Goal: Information Seeking & Learning: Learn about a topic

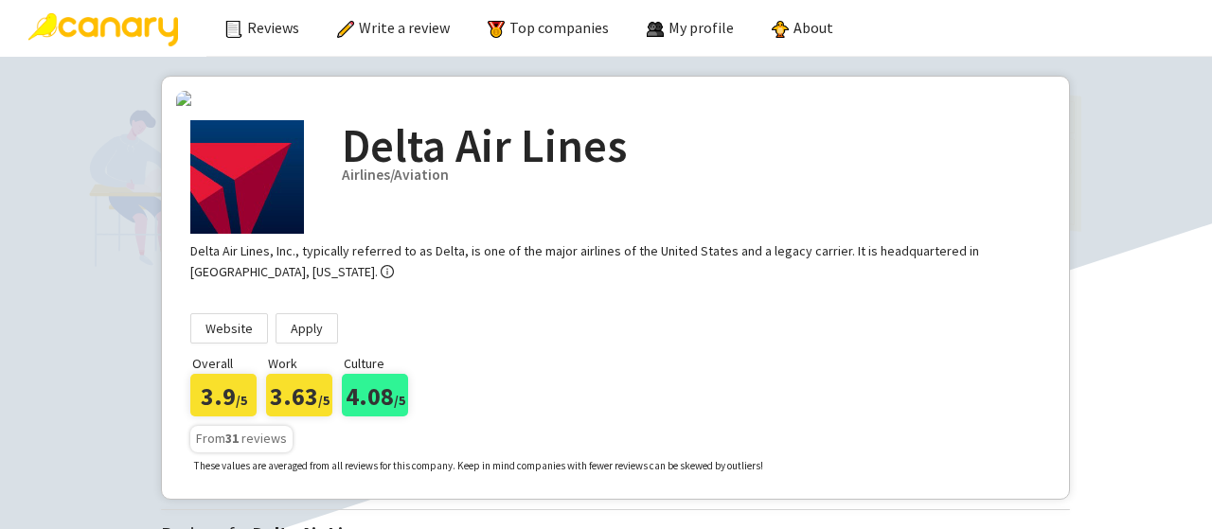
click at [140, 27] on img at bounding box center [103, 29] width 150 height 33
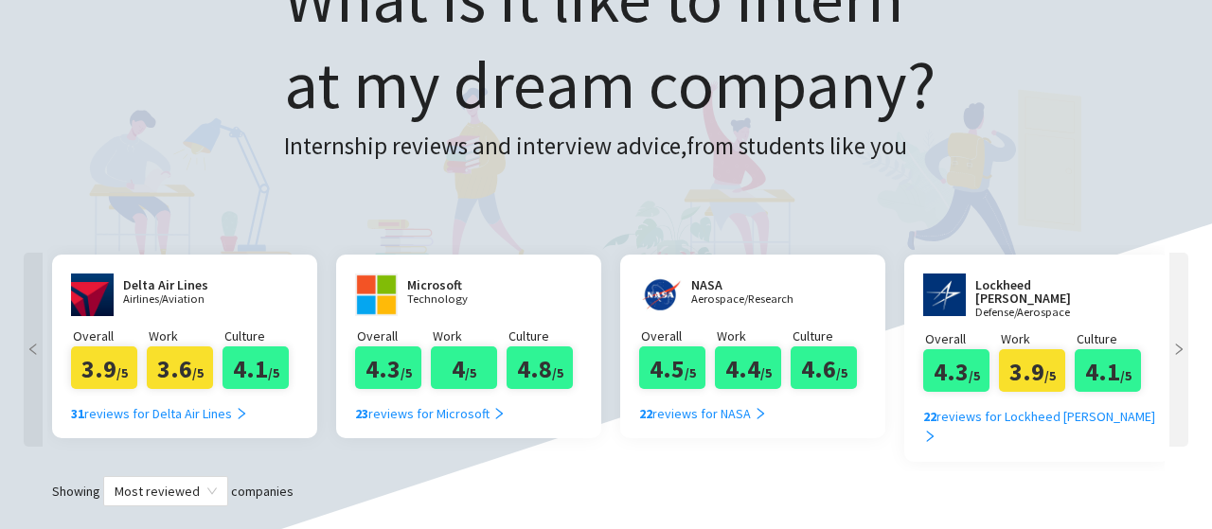
scroll to position [164, 0]
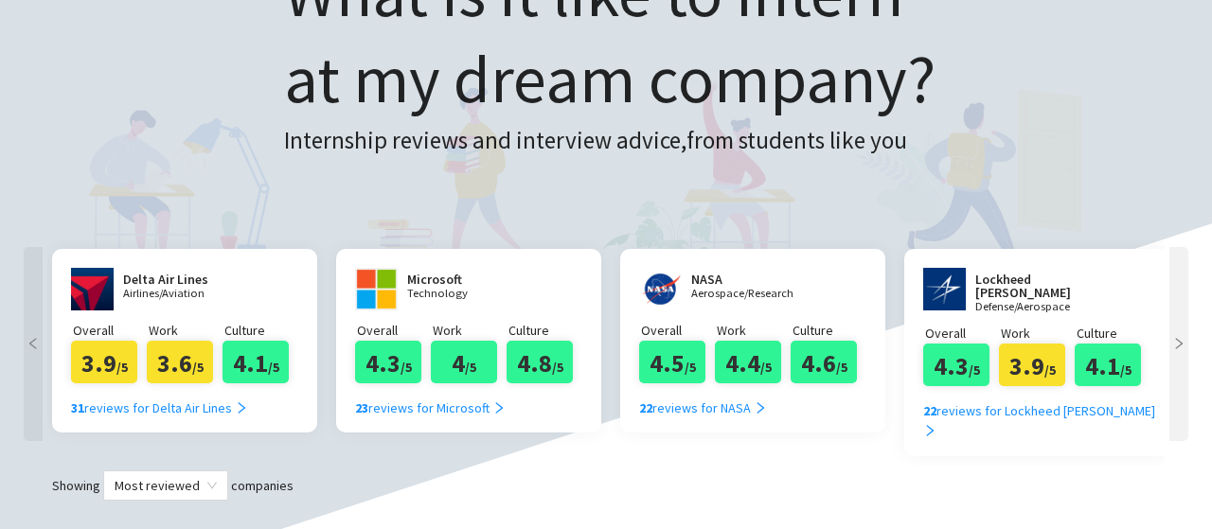
click at [1181, 353] on div at bounding box center [1178, 344] width 19 height 194
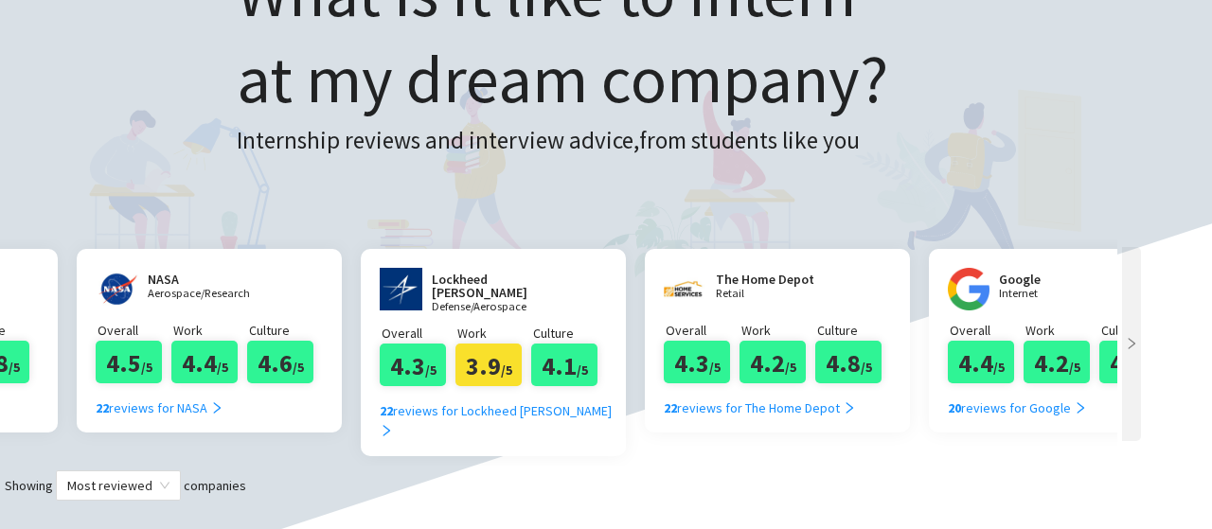
scroll to position [0, 492]
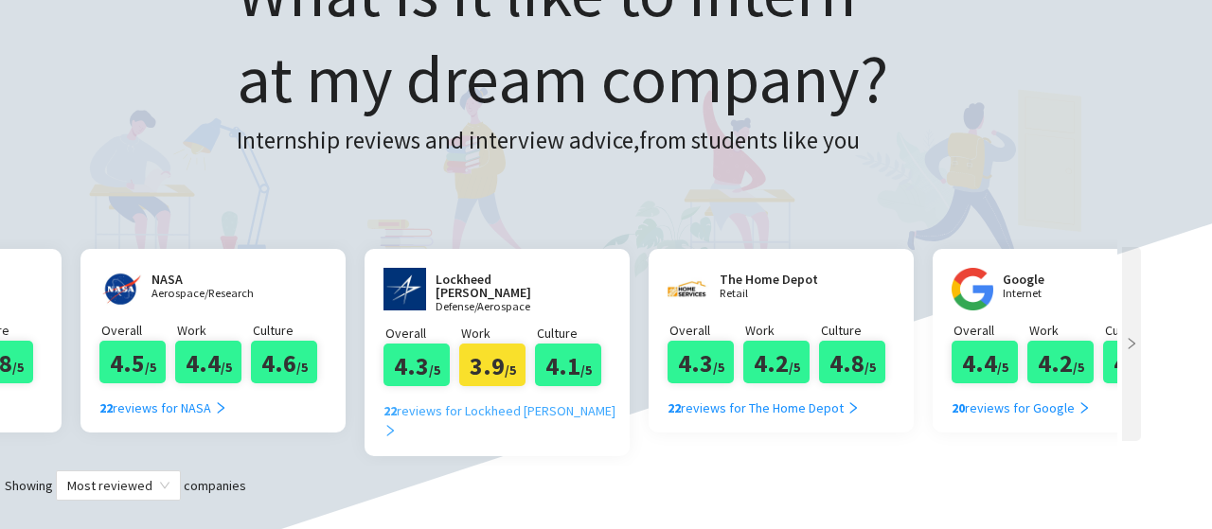
click at [526, 400] on div "22 reviews for Lockheed Martin" at bounding box center [503, 421] width 241 height 42
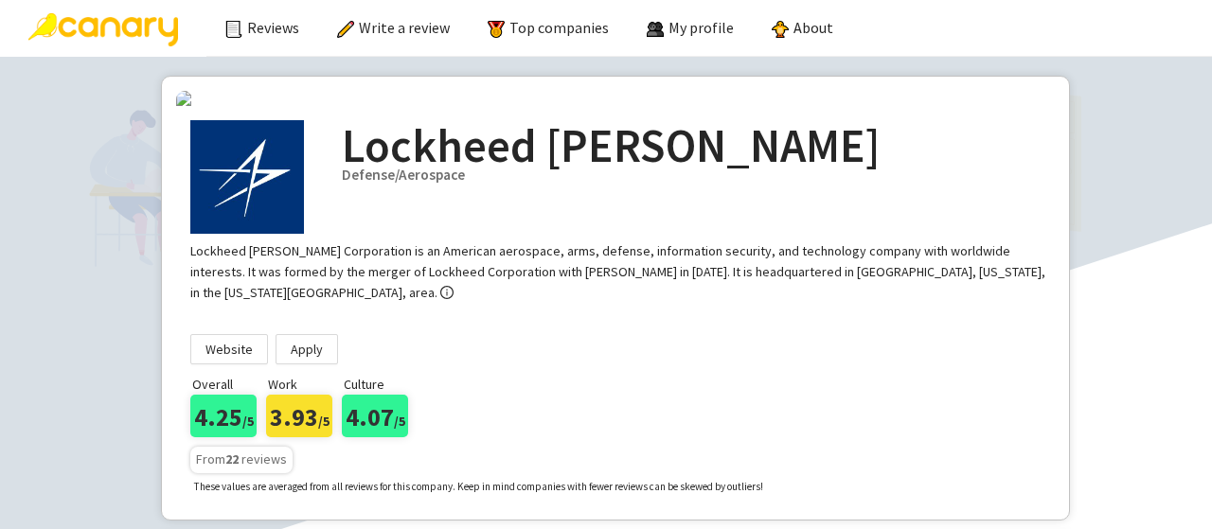
click at [133, 31] on img at bounding box center [103, 29] width 150 height 33
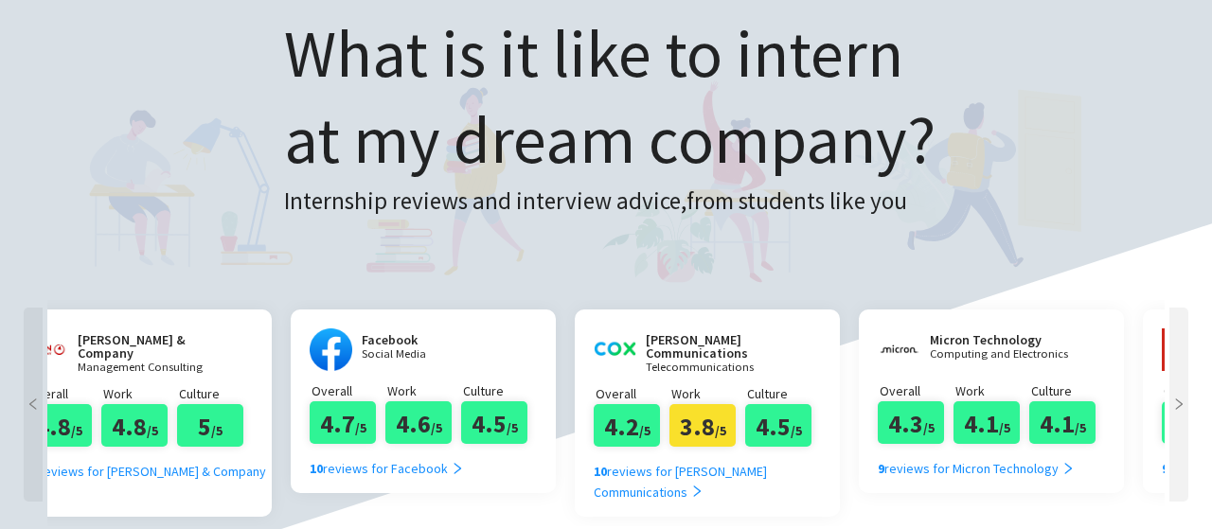
scroll to position [0, 4024]
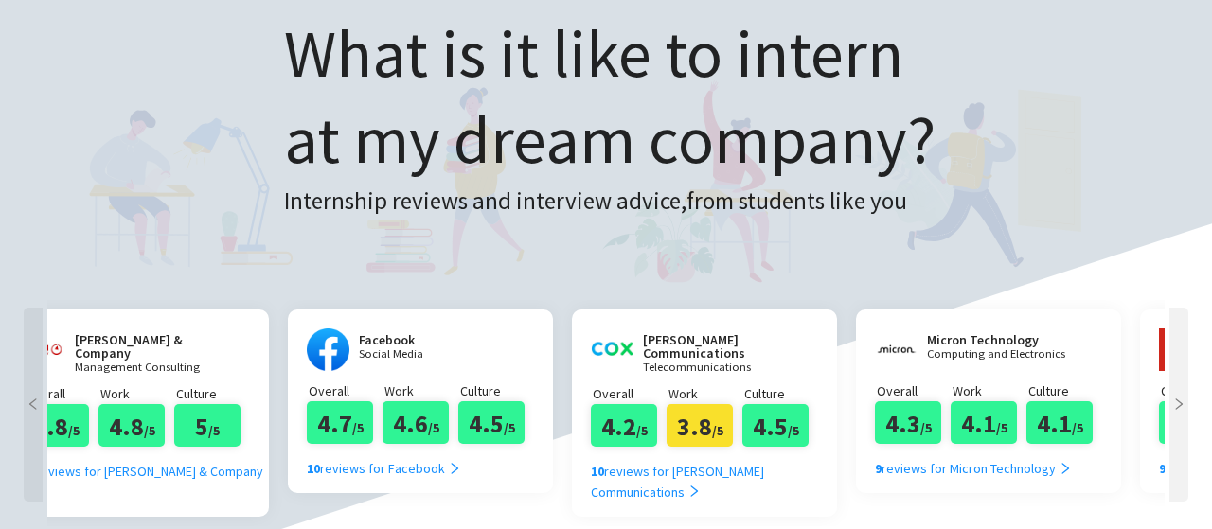
click at [384, 339] on h2 "Facebook" at bounding box center [416, 339] width 114 height 13
click at [386, 470] on div "10 reviews for Facebook" at bounding box center [384, 468] width 154 height 21
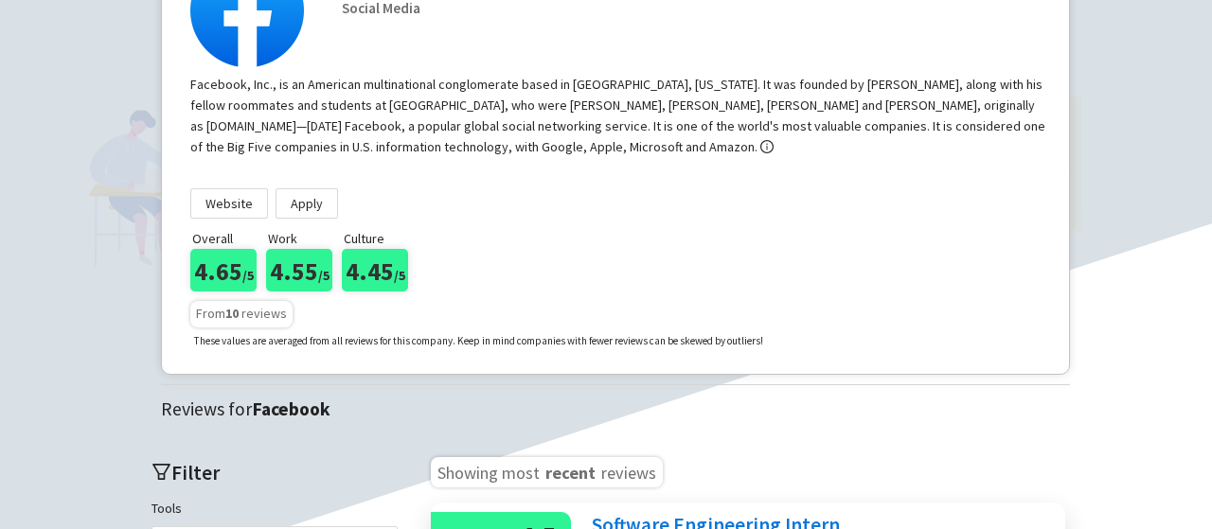
scroll to position [169, 0]
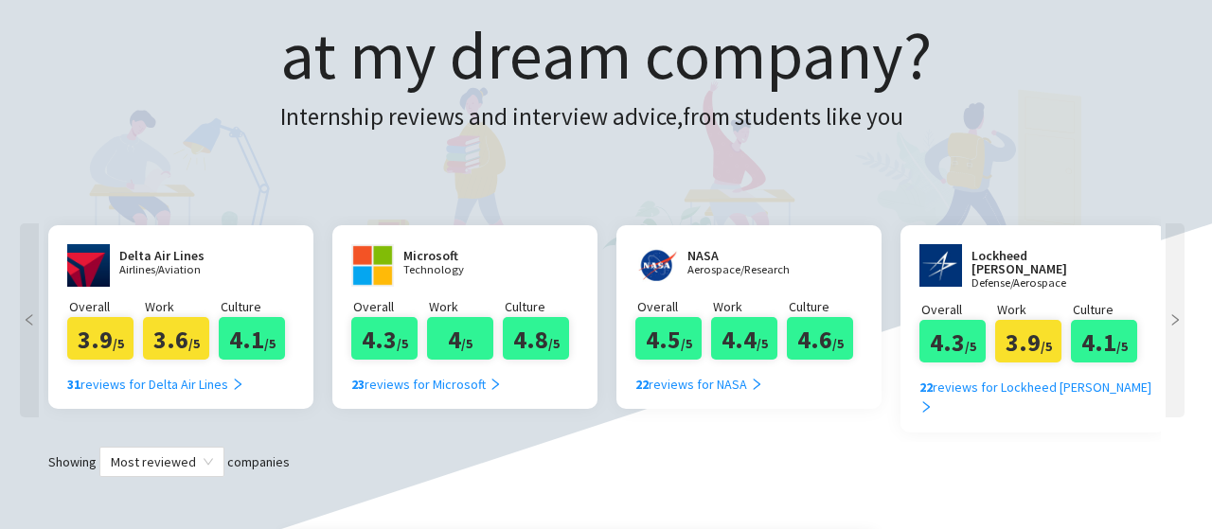
scroll to position [187, 0]
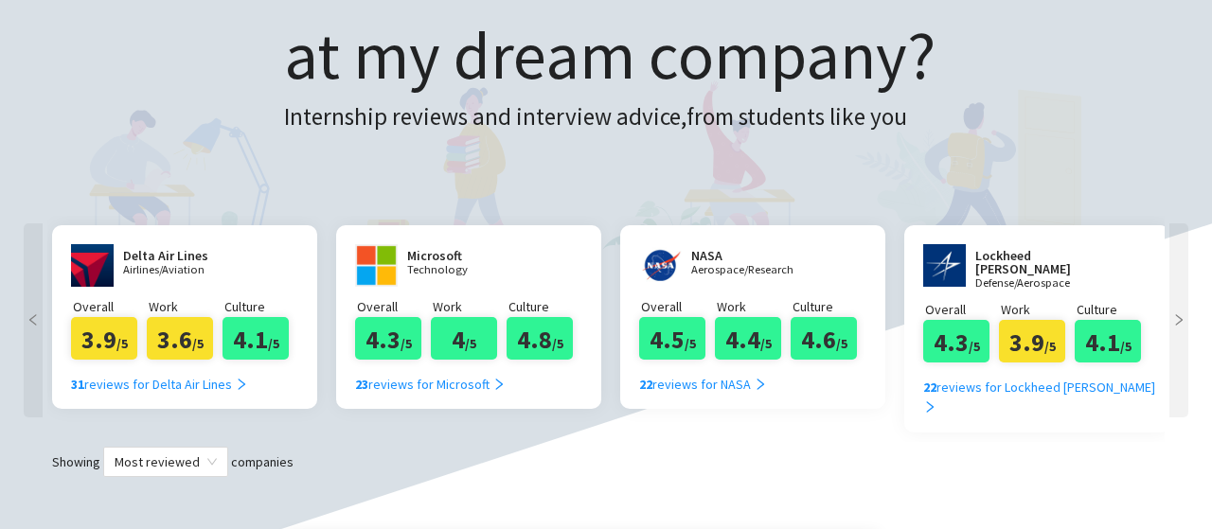
click at [468, 283] on div "Microsoft Technology" at bounding box center [464, 265] width 114 height 43
click at [435, 385] on div "23 reviews for Microsoft" at bounding box center [430, 384] width 151 height 21
